Goal: Information Seeking & Learning: Learn about a topic

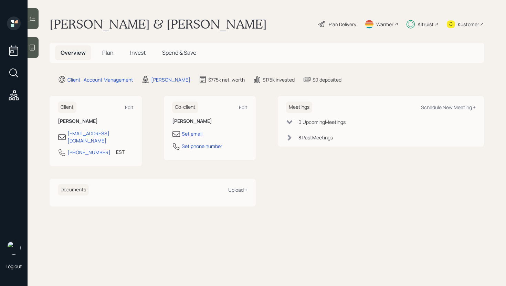
click at [423, 26] on div "Altruist" at bounding box center [425, 24] width 16 height 7
click at [102, 54] on span "Plan" at bounding box center [107, 53] width 11 height 8
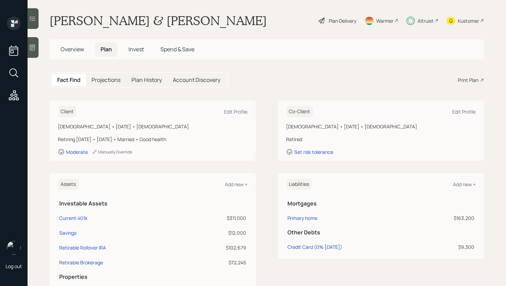
scroll to position [4, 0]
click at [129, 45] on span "Invest" at bounding box center [135, 49] width 15 height 8
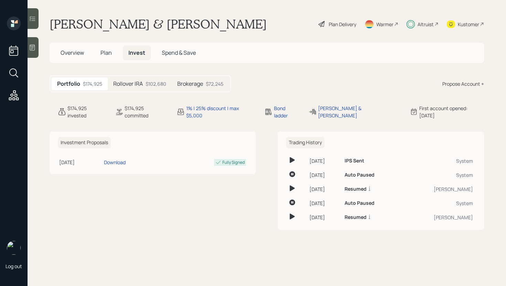
click at [152, 82] on div "$102,680" at bounding box center [156, 83] width 21 height 7
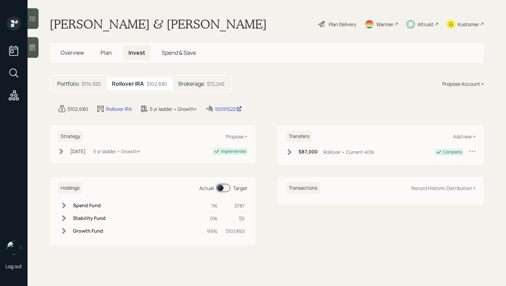
click at [200, 83] on h5 "Brokerage" at bounding box center [191, 83] width 26 height 7
